Goal: Check status: Check status

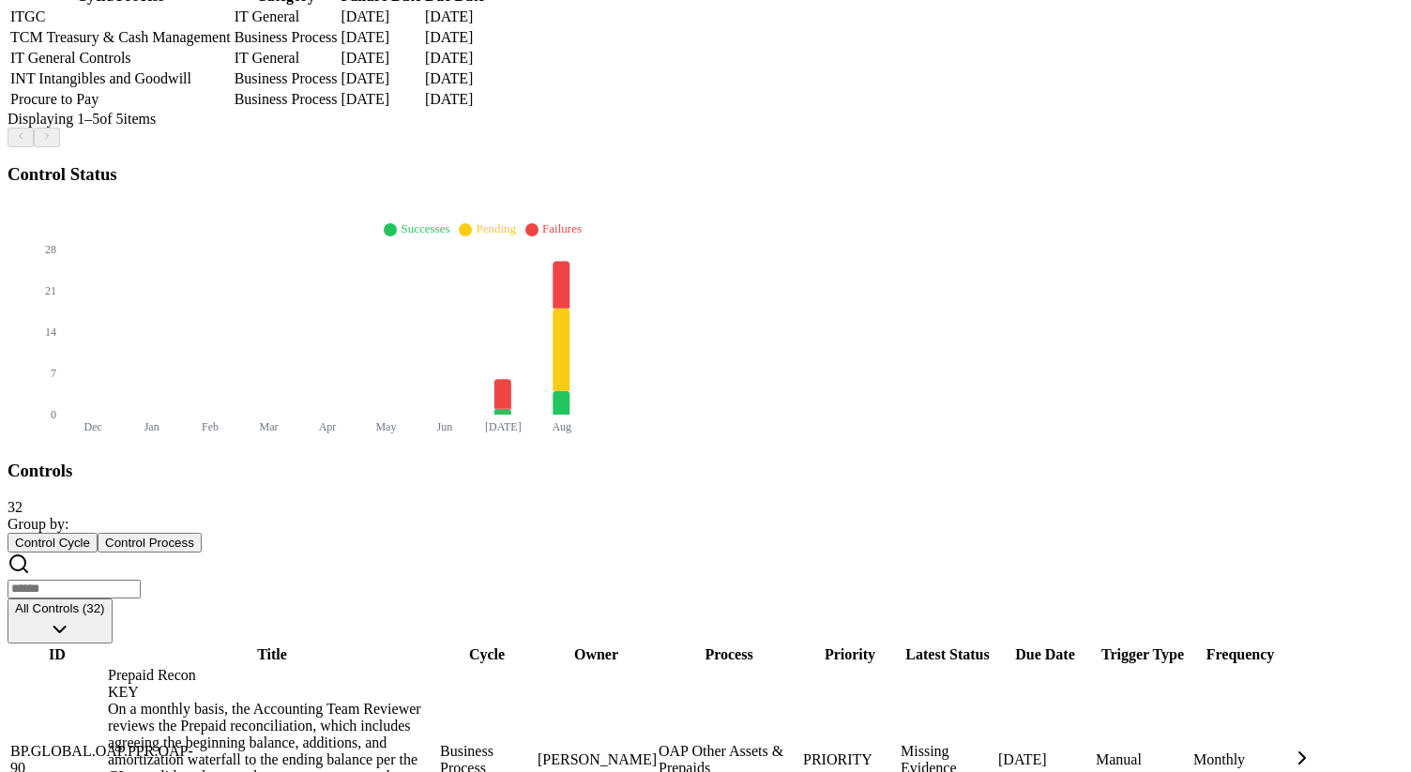
scroll to position [627, 0]
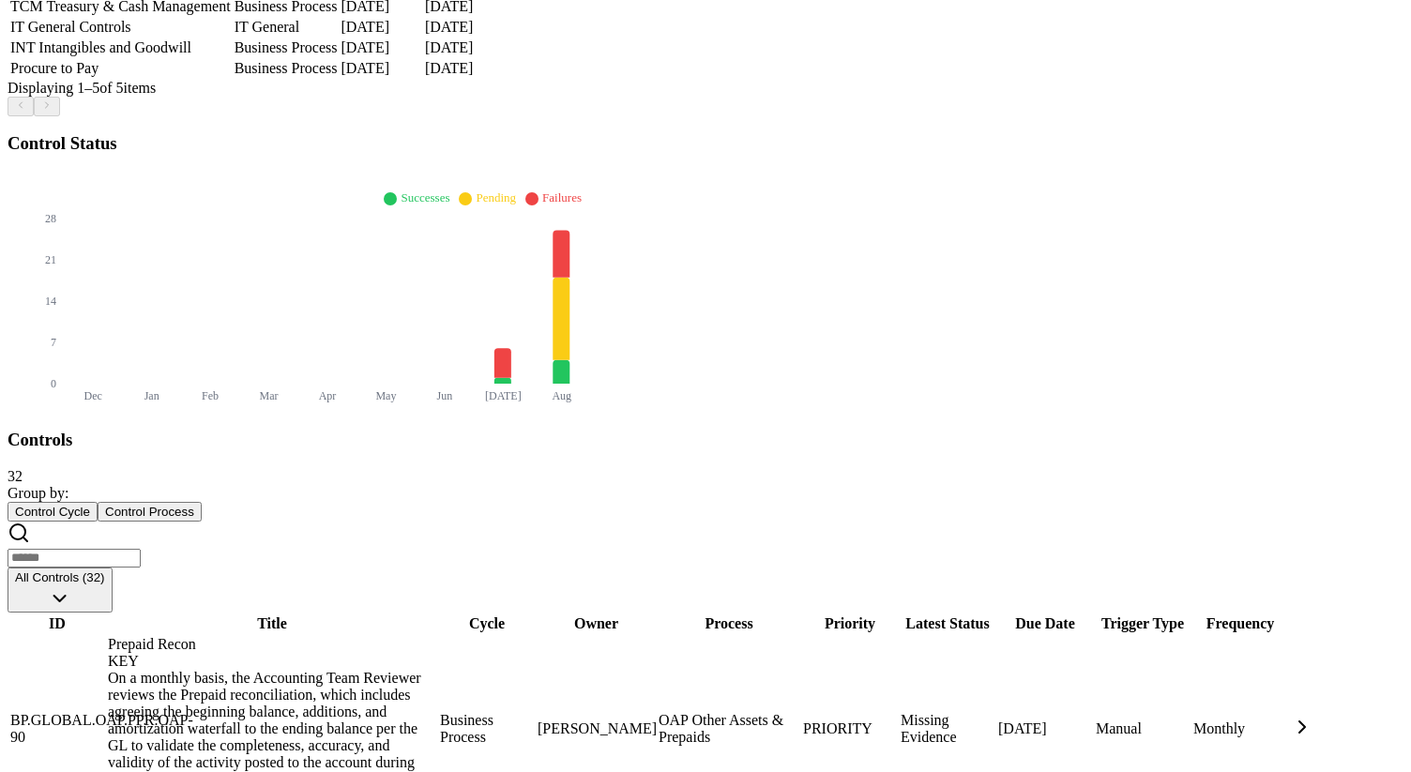
click at [656, 635] on td "[PERSON_NAME]" at bounding box center [596, 729] width 119 height 188
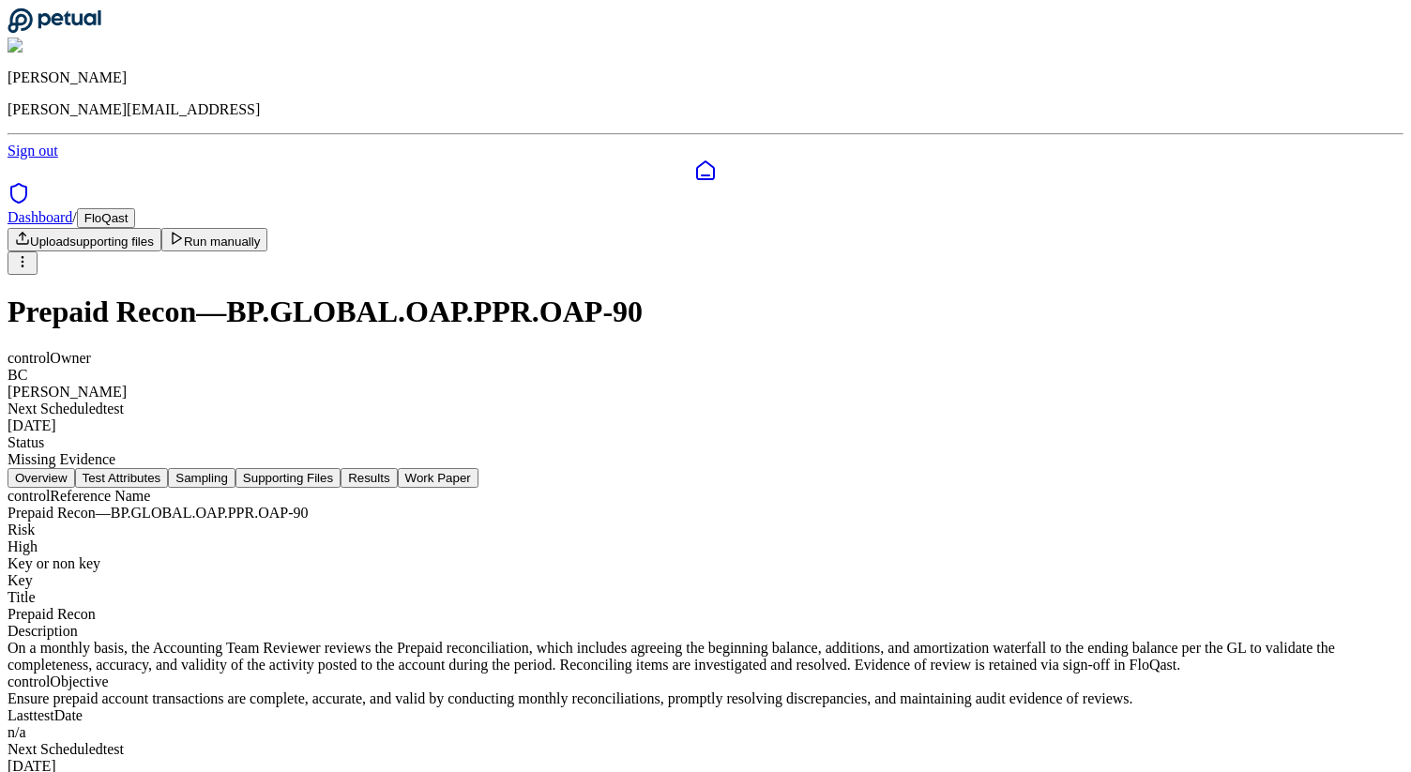
click at [169, 468] on button "Test Attributes" at bounding box center [122, 478] width 94 height 20
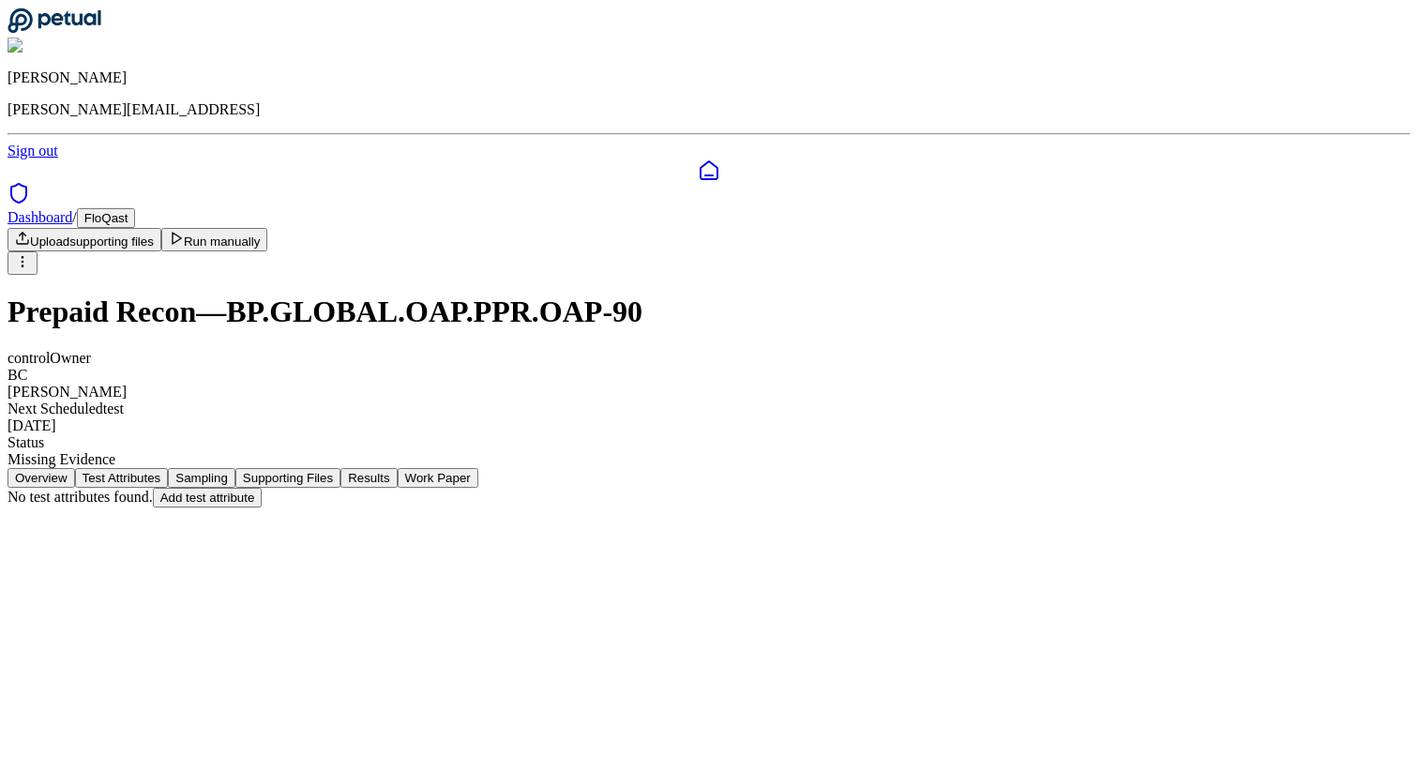
click at [235, 468] on button "Sampling" at bounding box center [202, 478] width 68 height 20
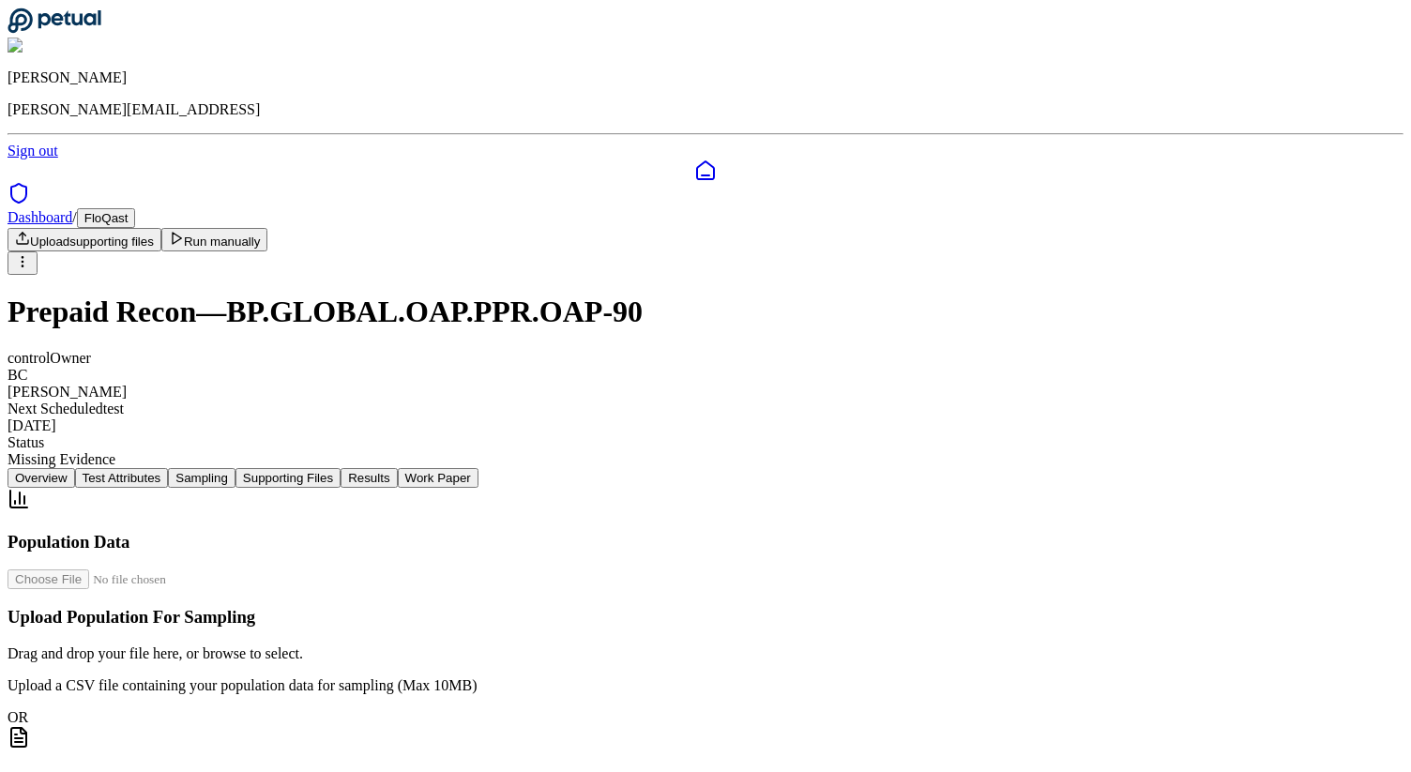
click at [341, 468] on button "Supporting Files" at bounding box center [287, 478] width 105 height 20
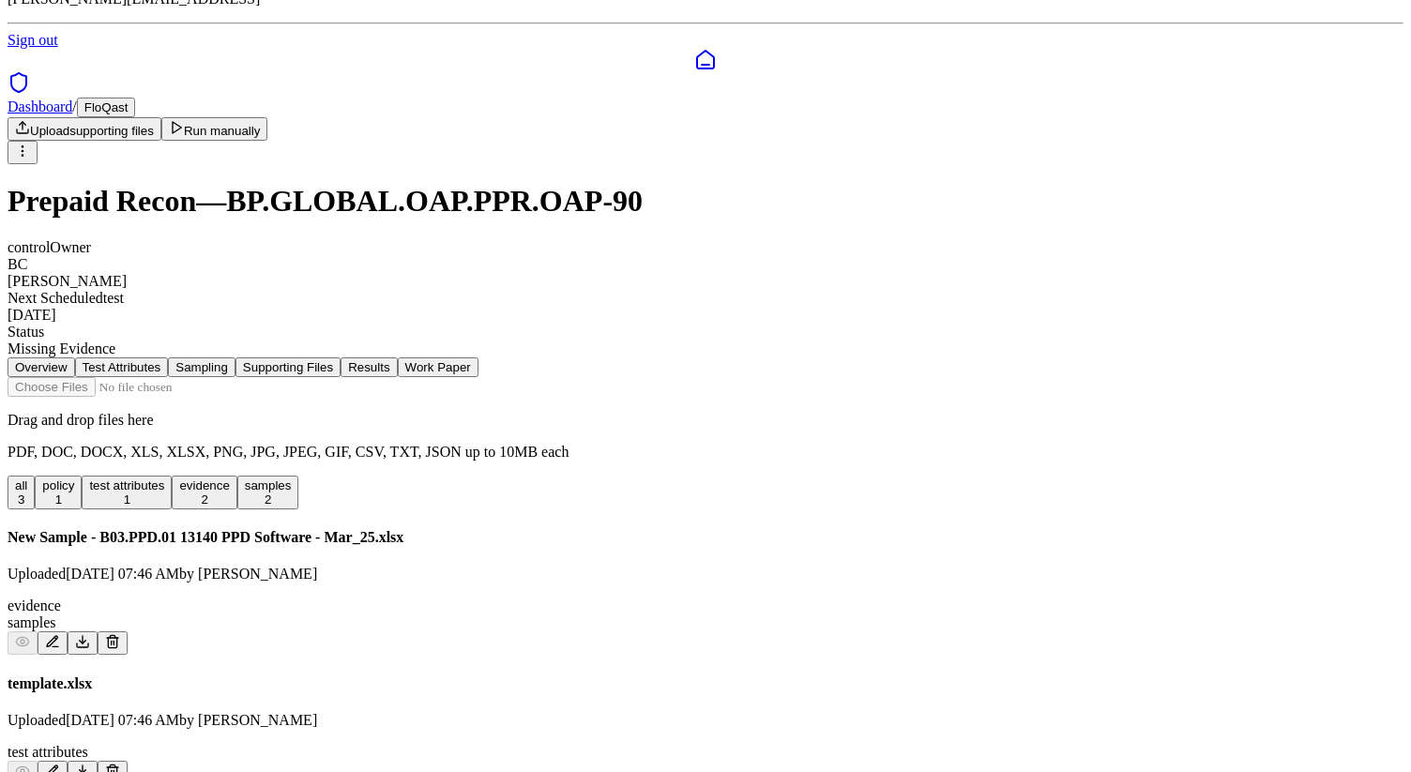
scroll to position [94, 0]
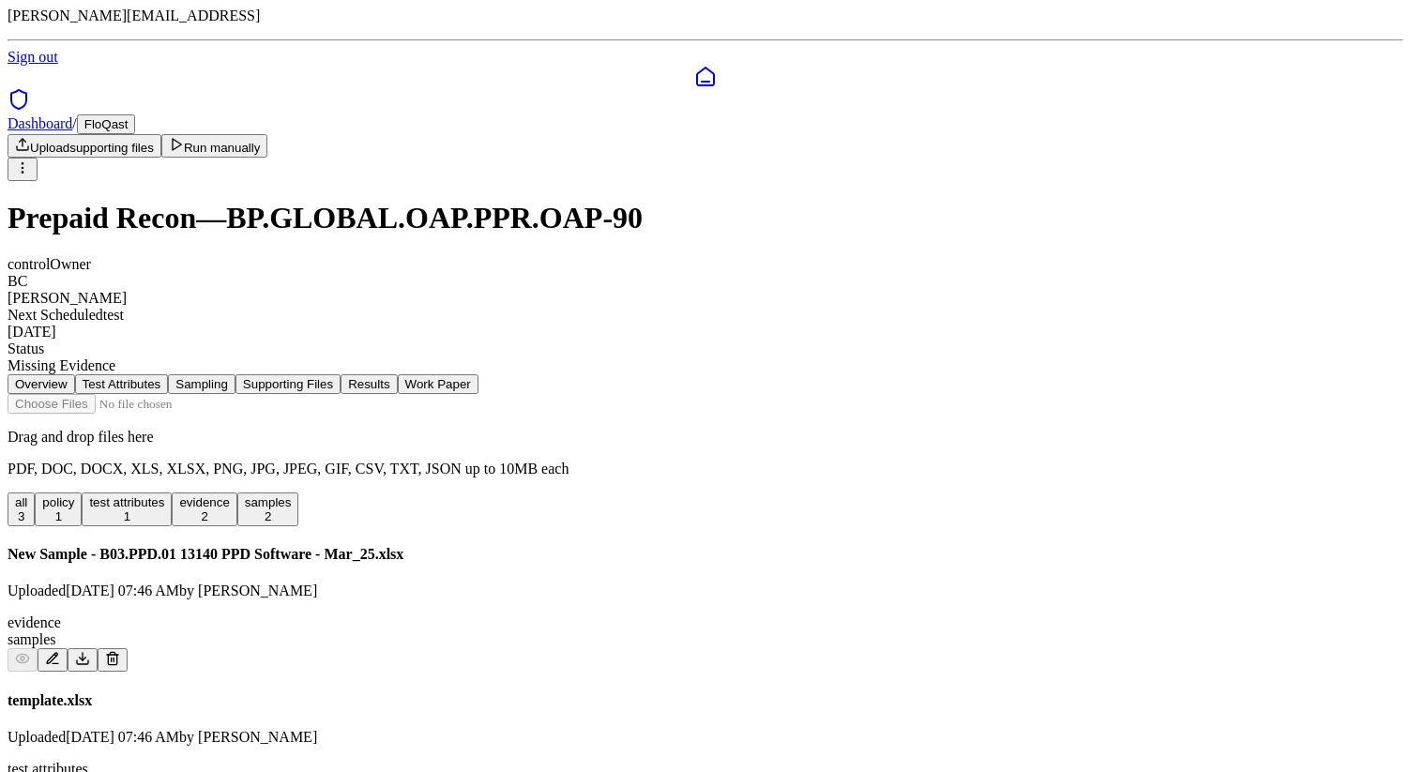
click at [397, 374] on button "Results" at bounding box center [369, 384] width 56 height 20
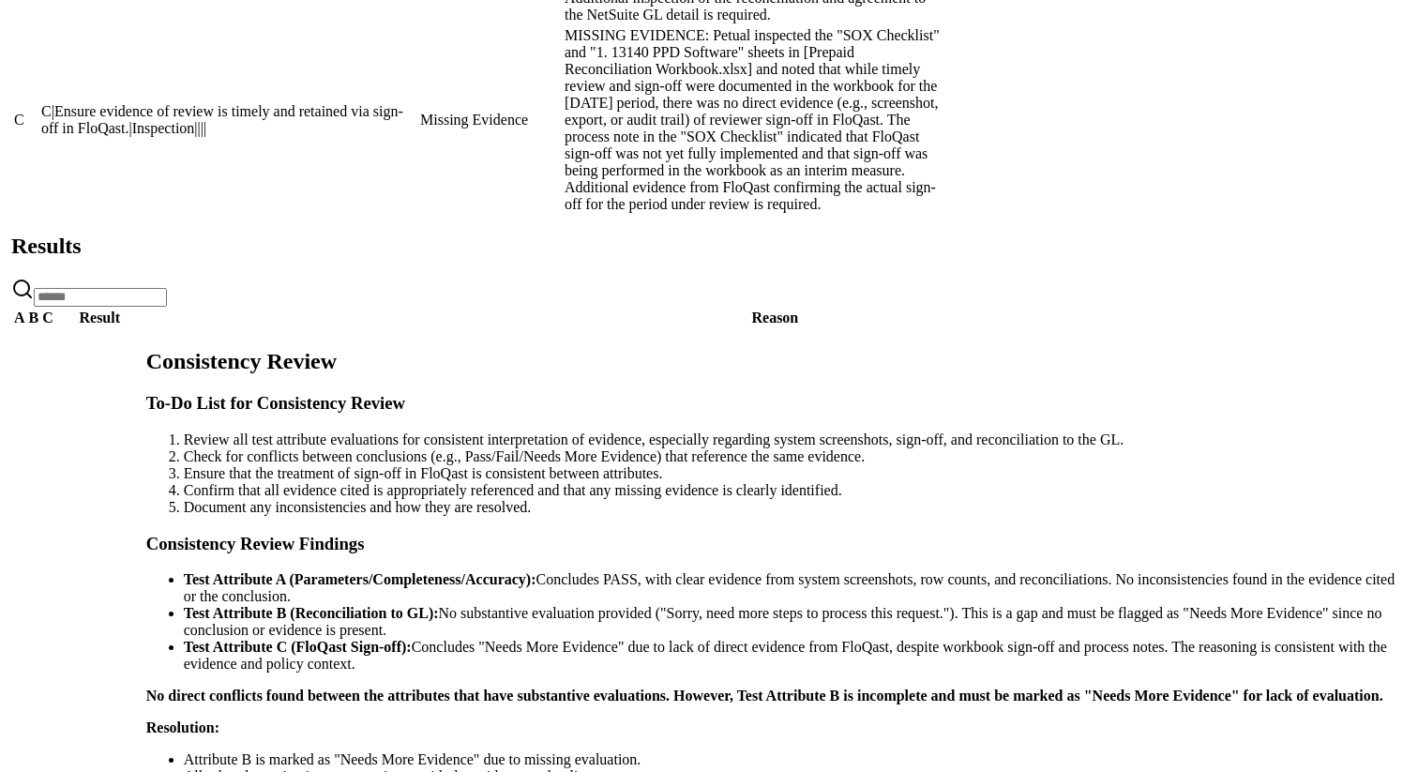
scroll to position [1677, 0]
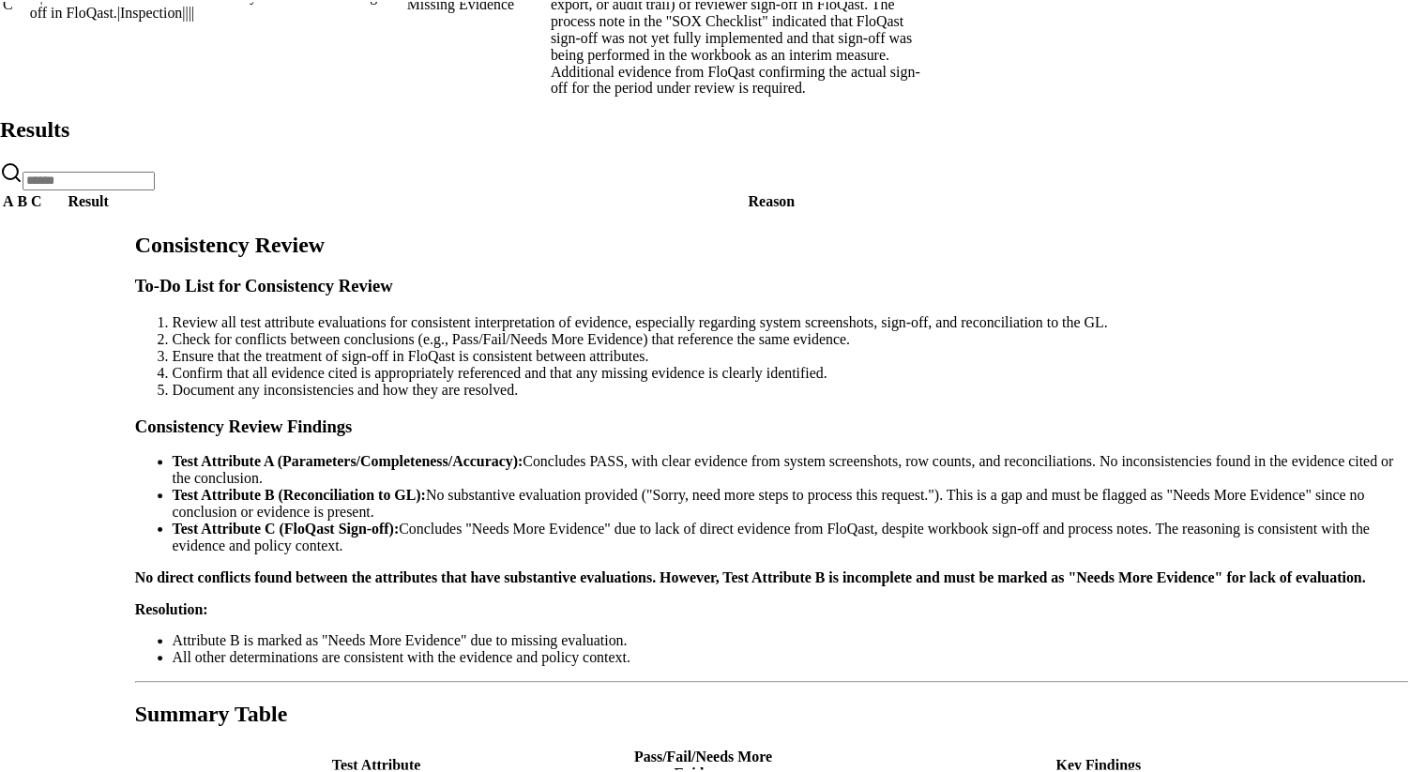
scroll to position [260, 0]
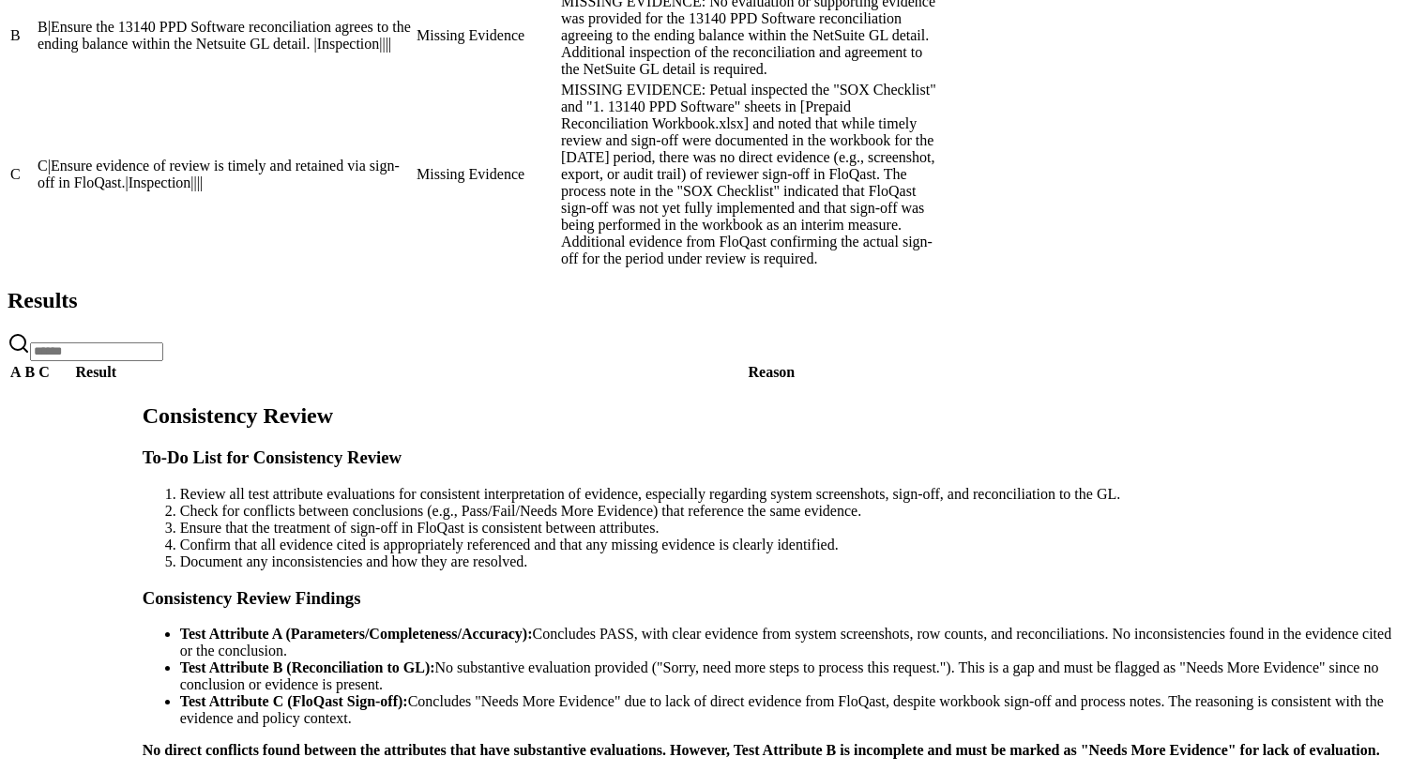
scroll to position [1677, 0]
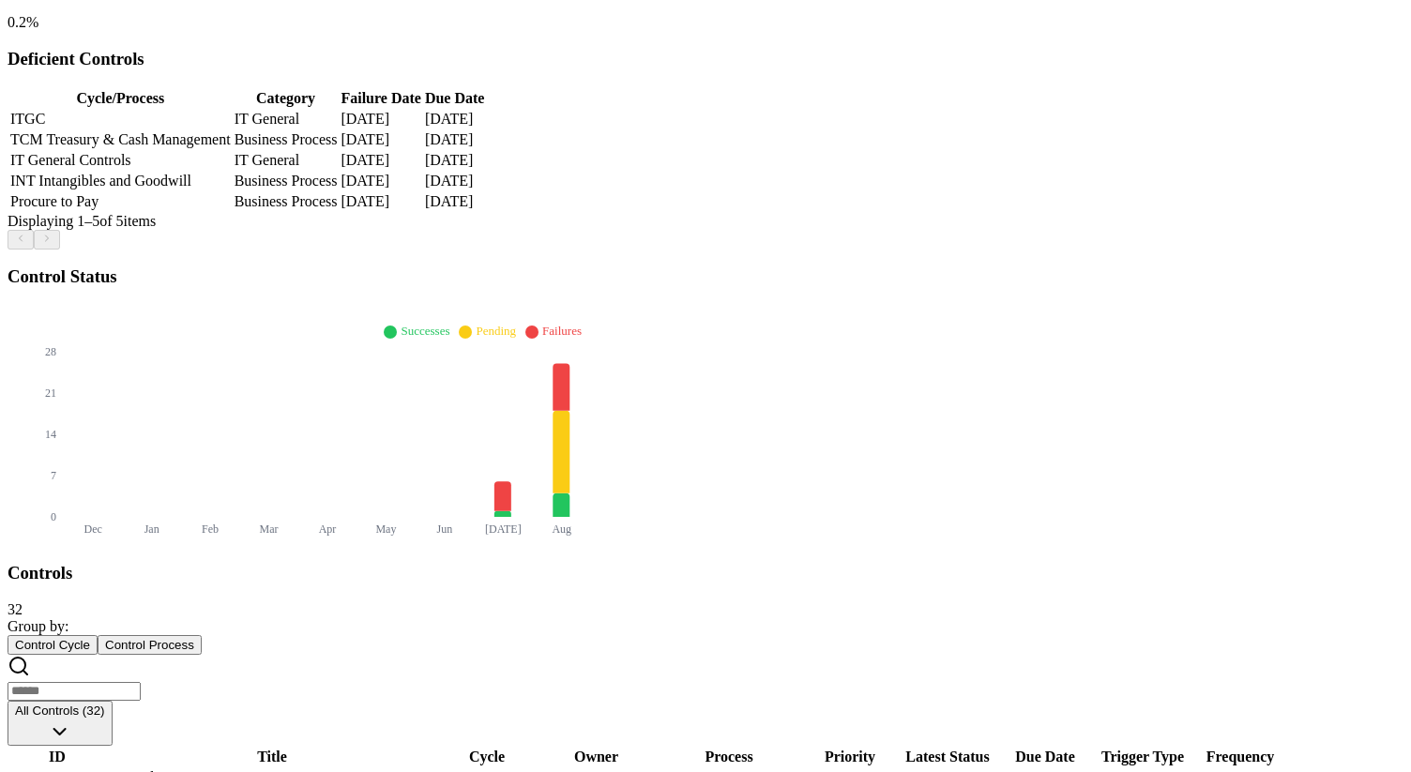
scroll to position [450, 0]
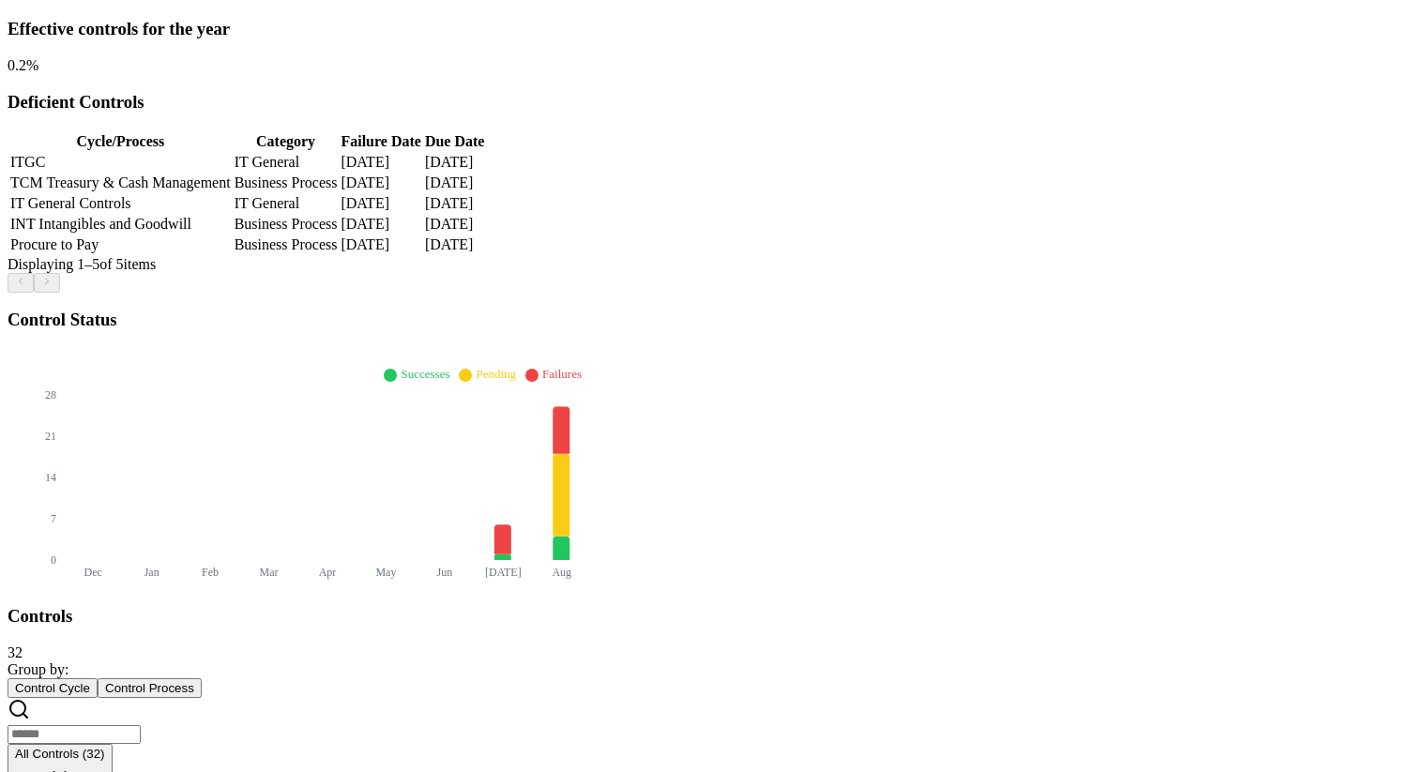
click at [644, 606] on div "Controls 32" at bounding box center [706, 633] width 1396 height 55
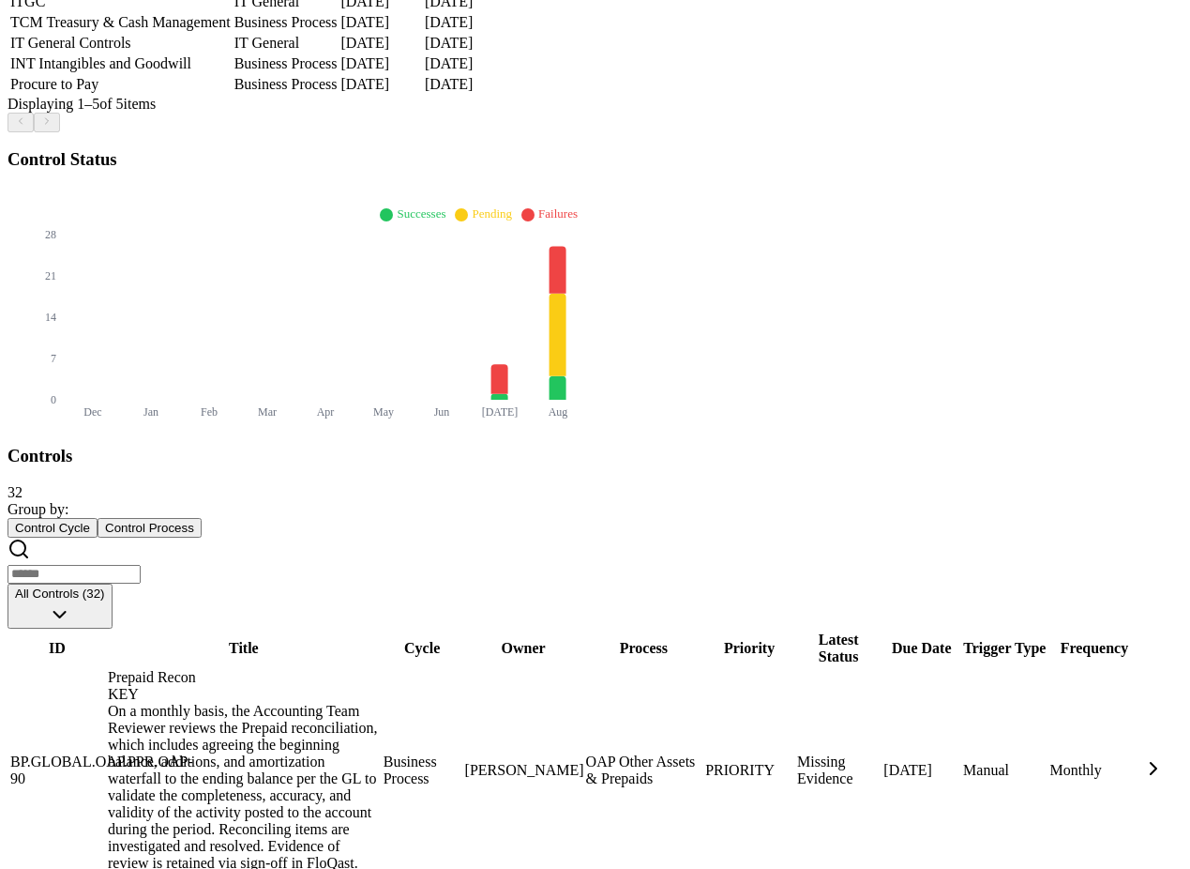
scroll to position [565, 213]
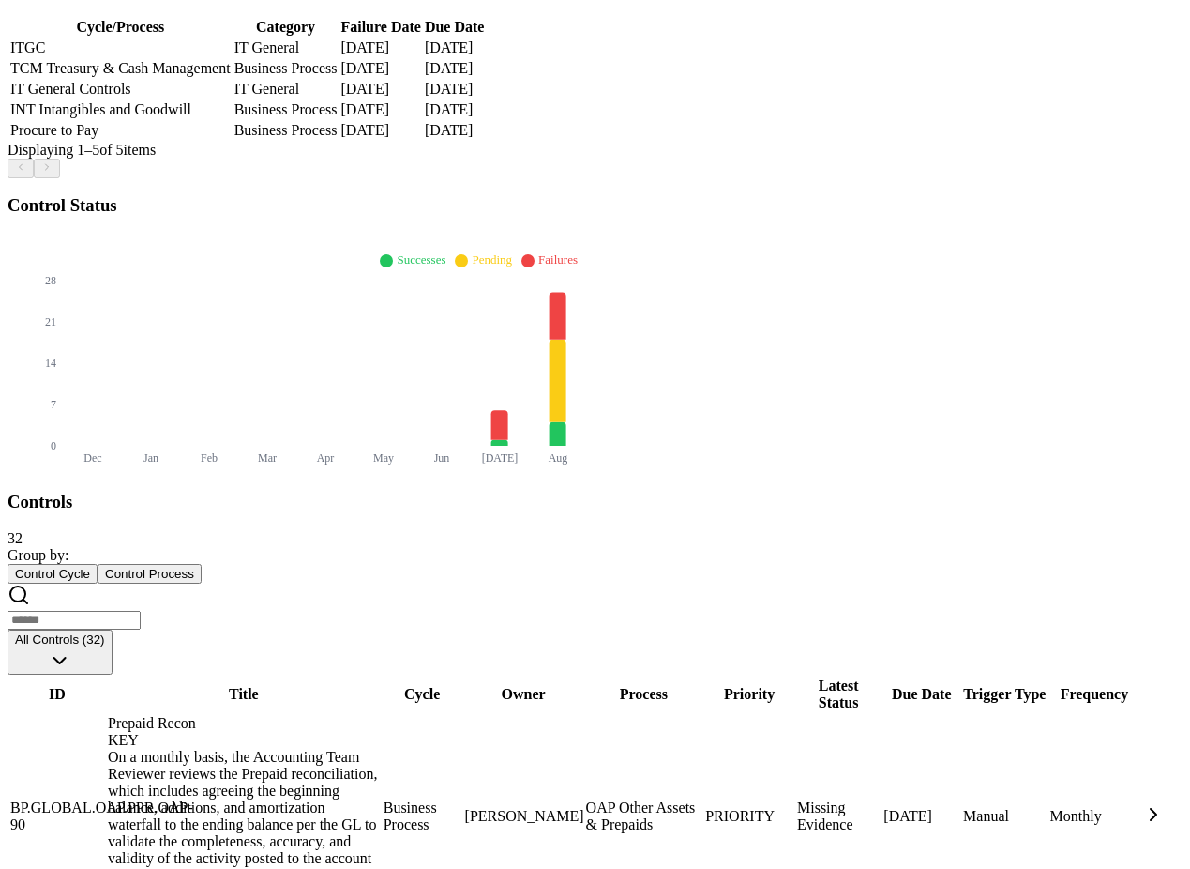
click at [684, 492] on div "Controls 32" at bounding box center [595, 519] width 1175 height 55
